Goal: Information Seeking & Learning: Learn about a topic

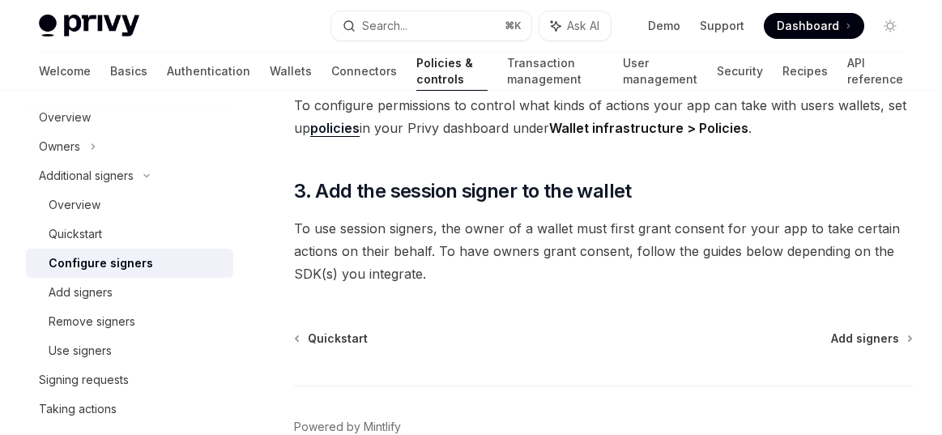
scroll to position [661, 0]
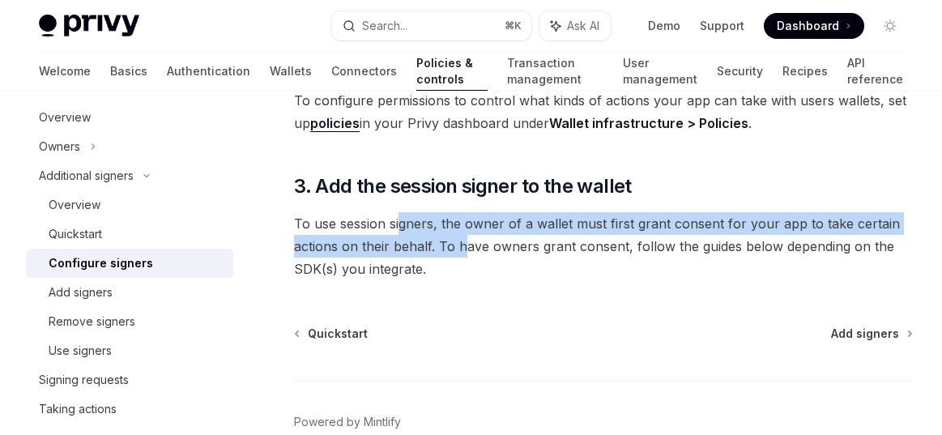
drag, startPoint x: 400, startPoint y: 224, endPoint x: 464, endPoint y: 237, distance: 65.3
click at [464, 237] on span "To use session signers, the owner of a wallet must first grant consent for your…" at bounding box center [603, 246] width 619 height 68
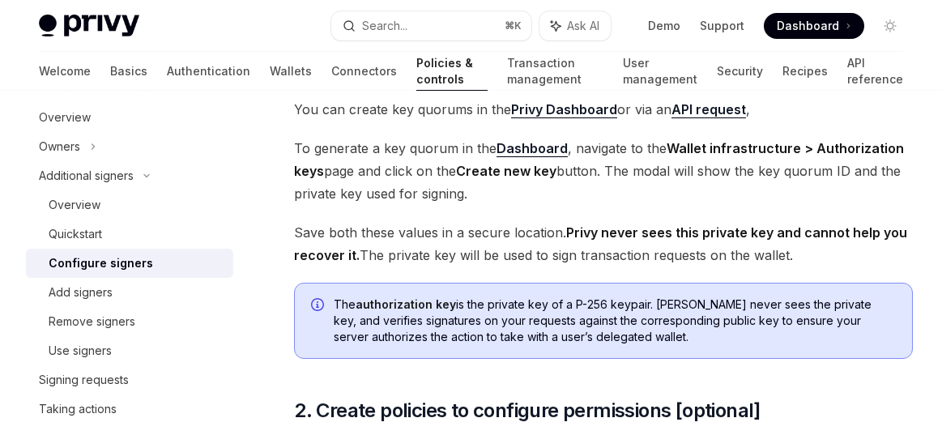
scroll to position [293, 0]
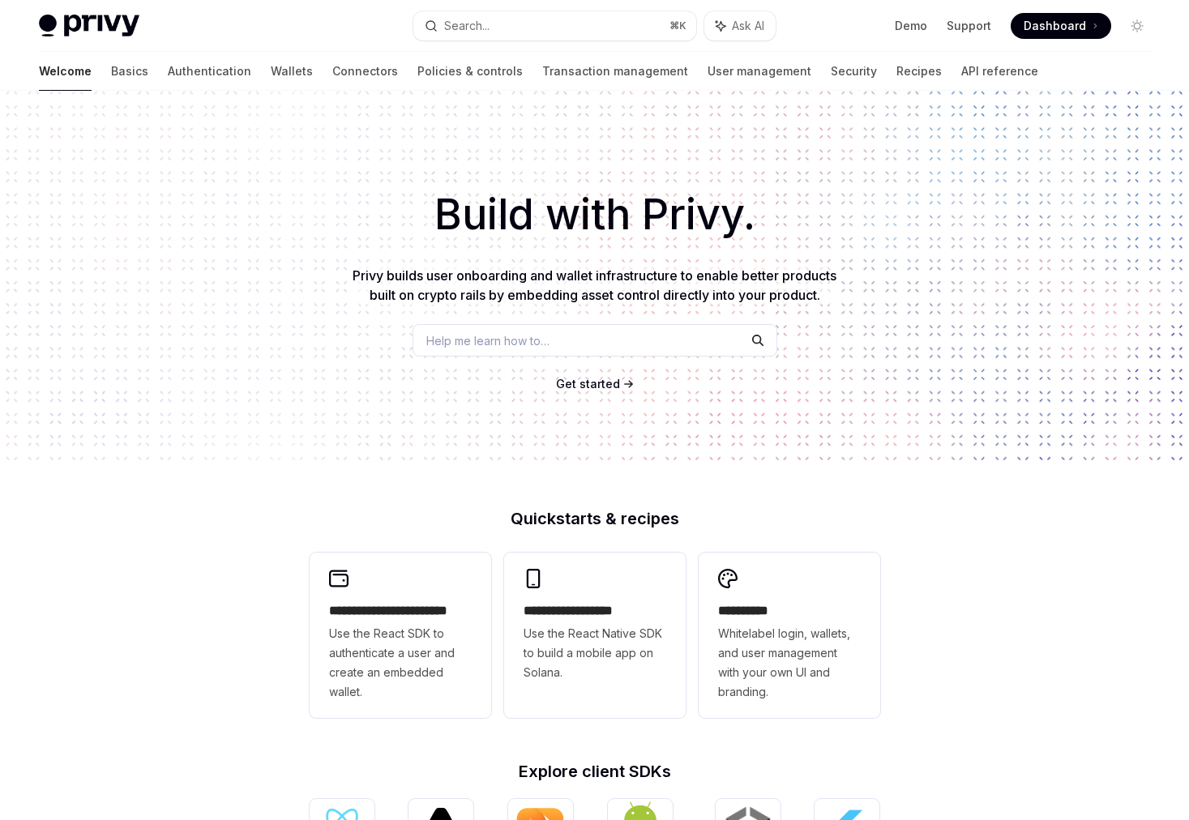
click at [485, 340] on span "Help me learn how to…" at bounding box center [487, 340] width 123 height 17
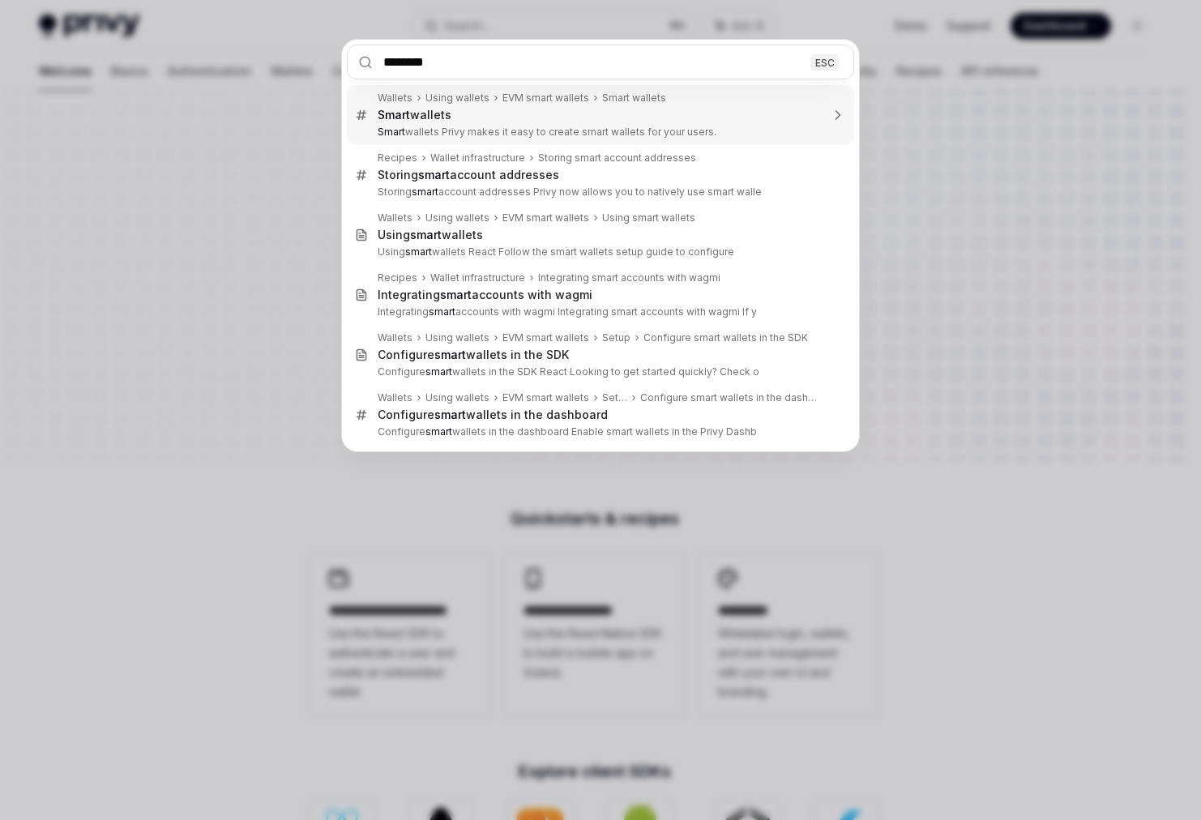
type input "*********"
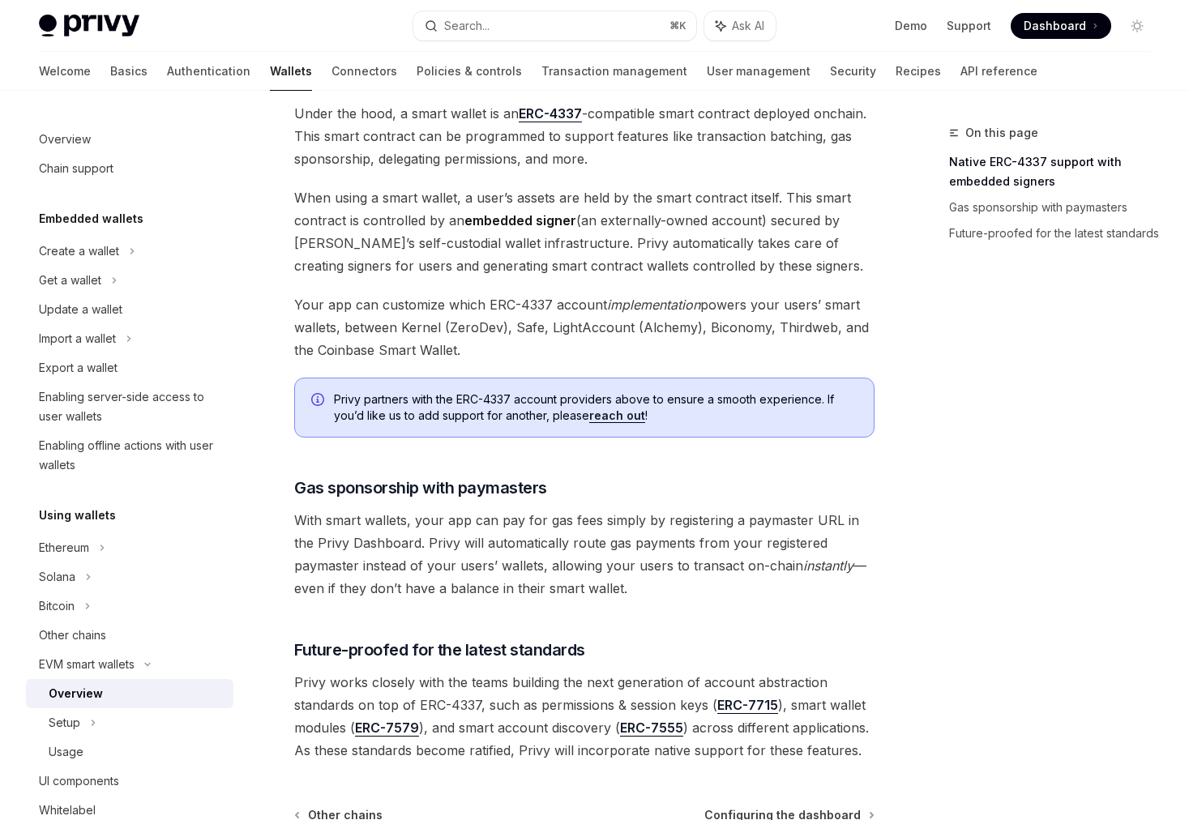
scroll to position [941, 0]
click at [736, 703] on link "ERC-7715" at bounding box center [747, 704] width 61 height 17
type textarea "*"
